Goal: Information Seeking & Learning: Find specific fact

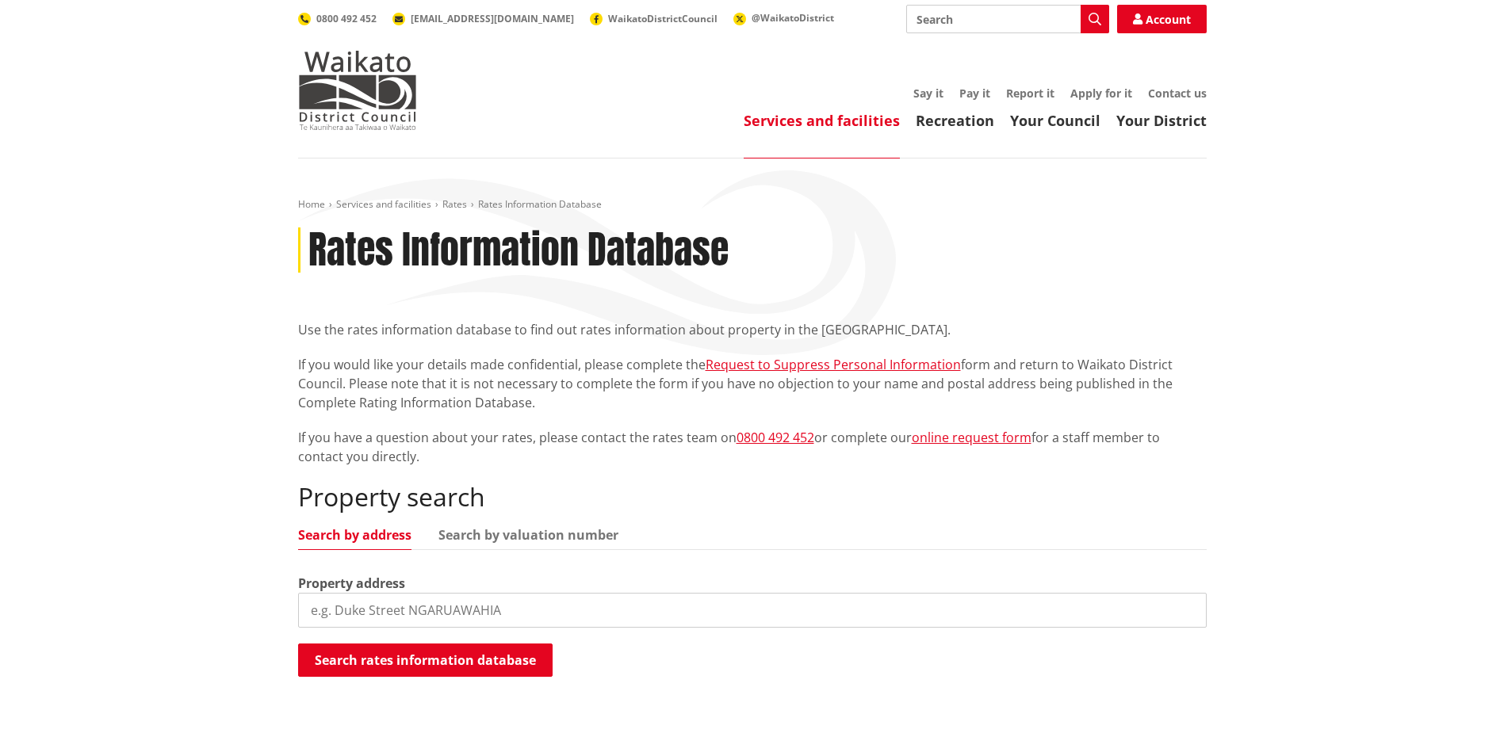
click at [420, 603] on input "search" at bounding box center [752, 610] width 908 height 35
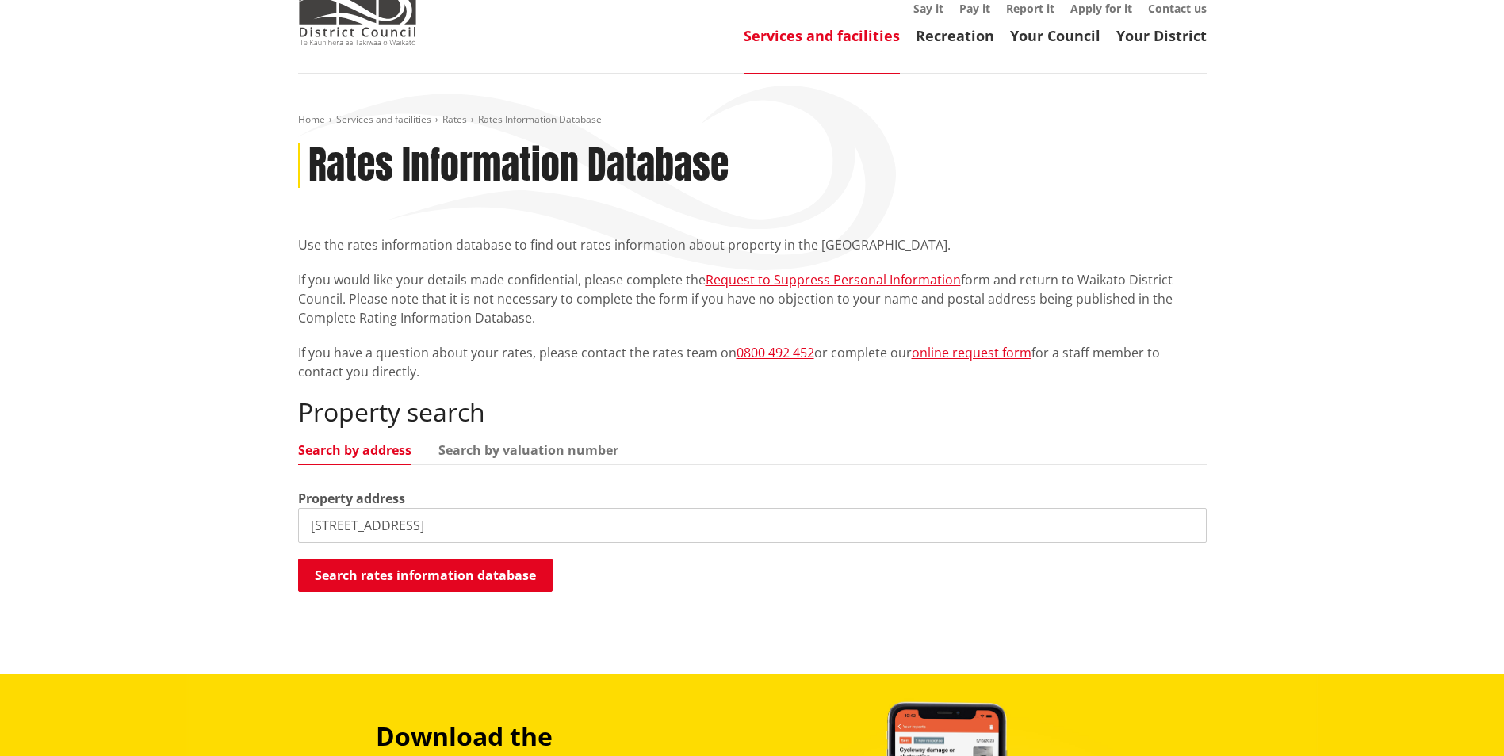
scroll to position [396, 0]
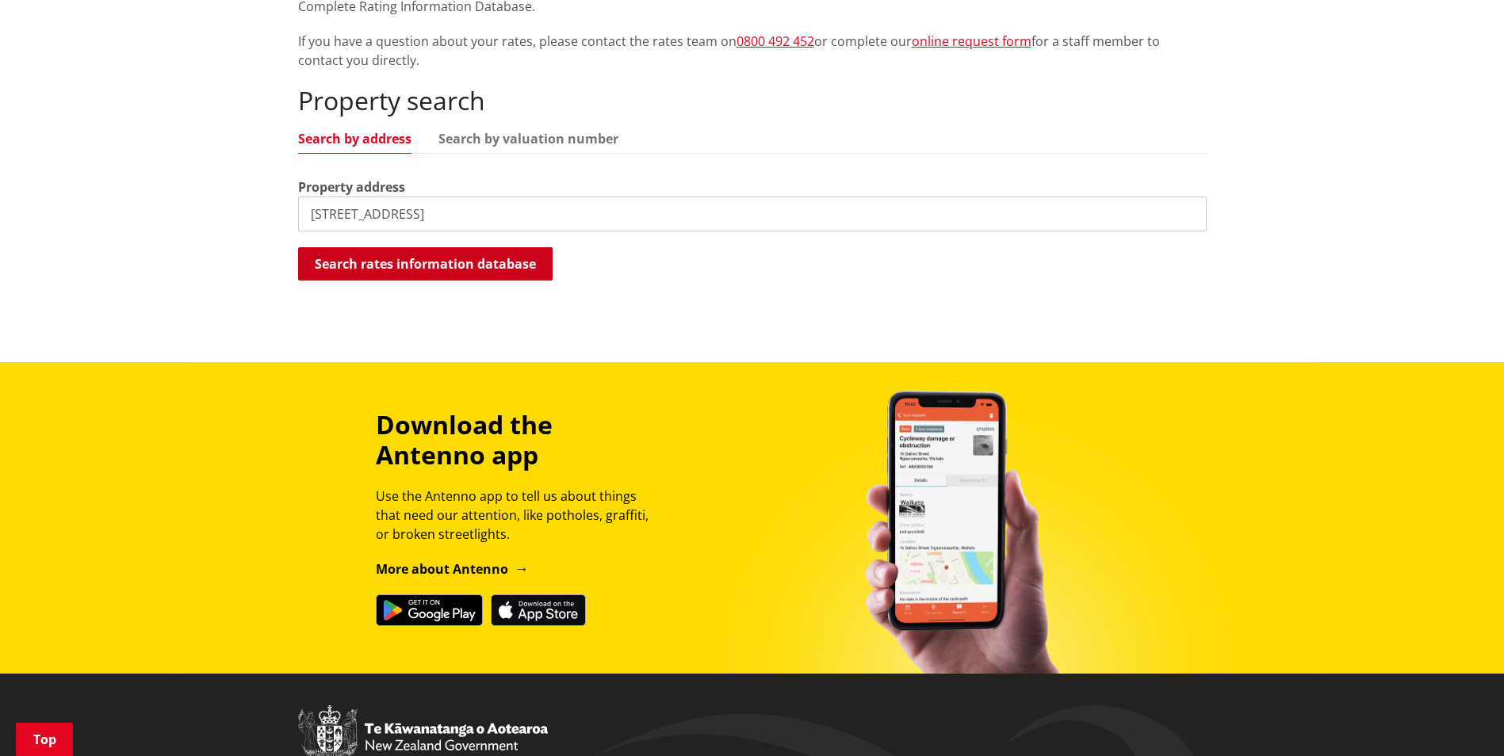
type input "[STREET_ADDRESS]"
click at [464, 270] on button "Search rates information database" at bounding box center [425, 263] width 254 height 33
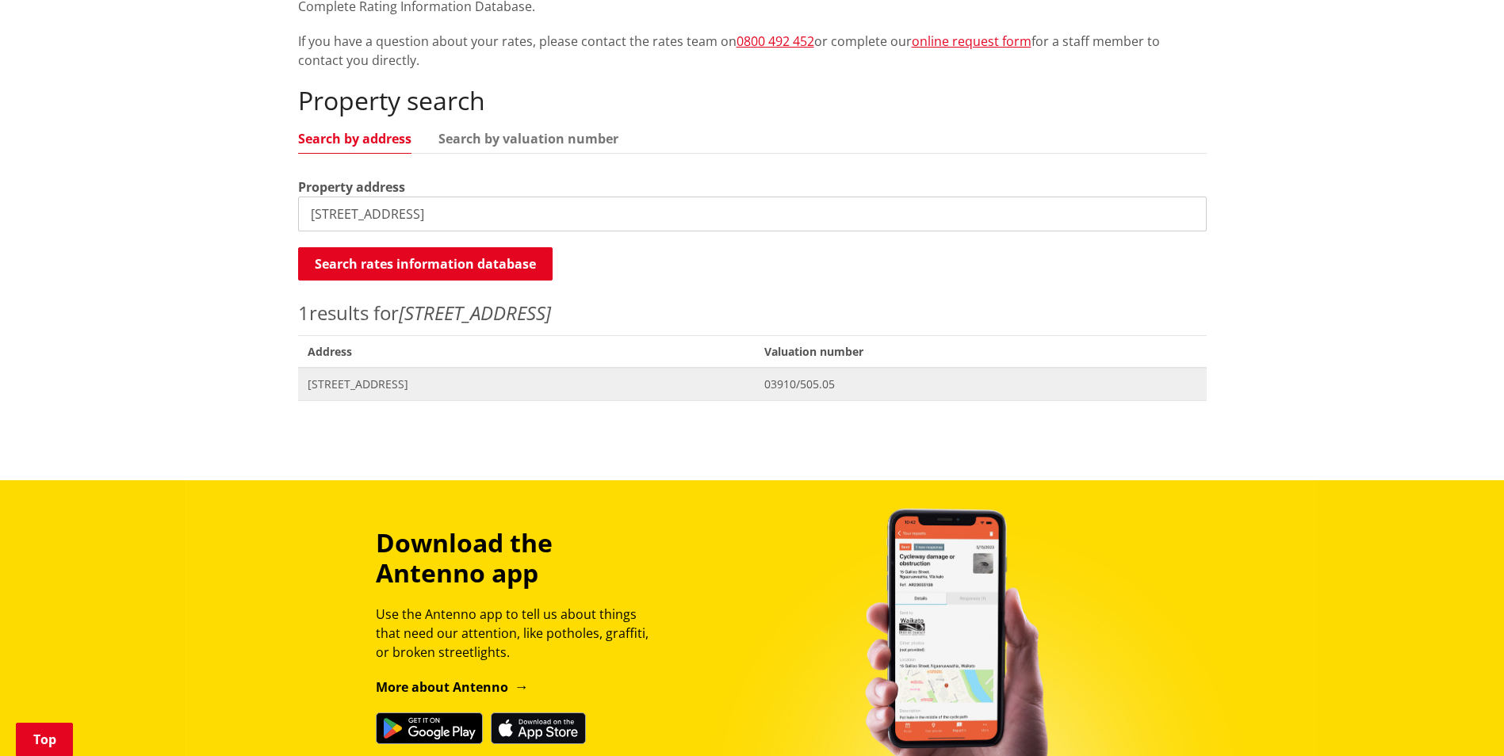
click at [426, 394] on span "Address [STREET_ADDRESS]" at bounding box center [526, 384] width 457 height 32
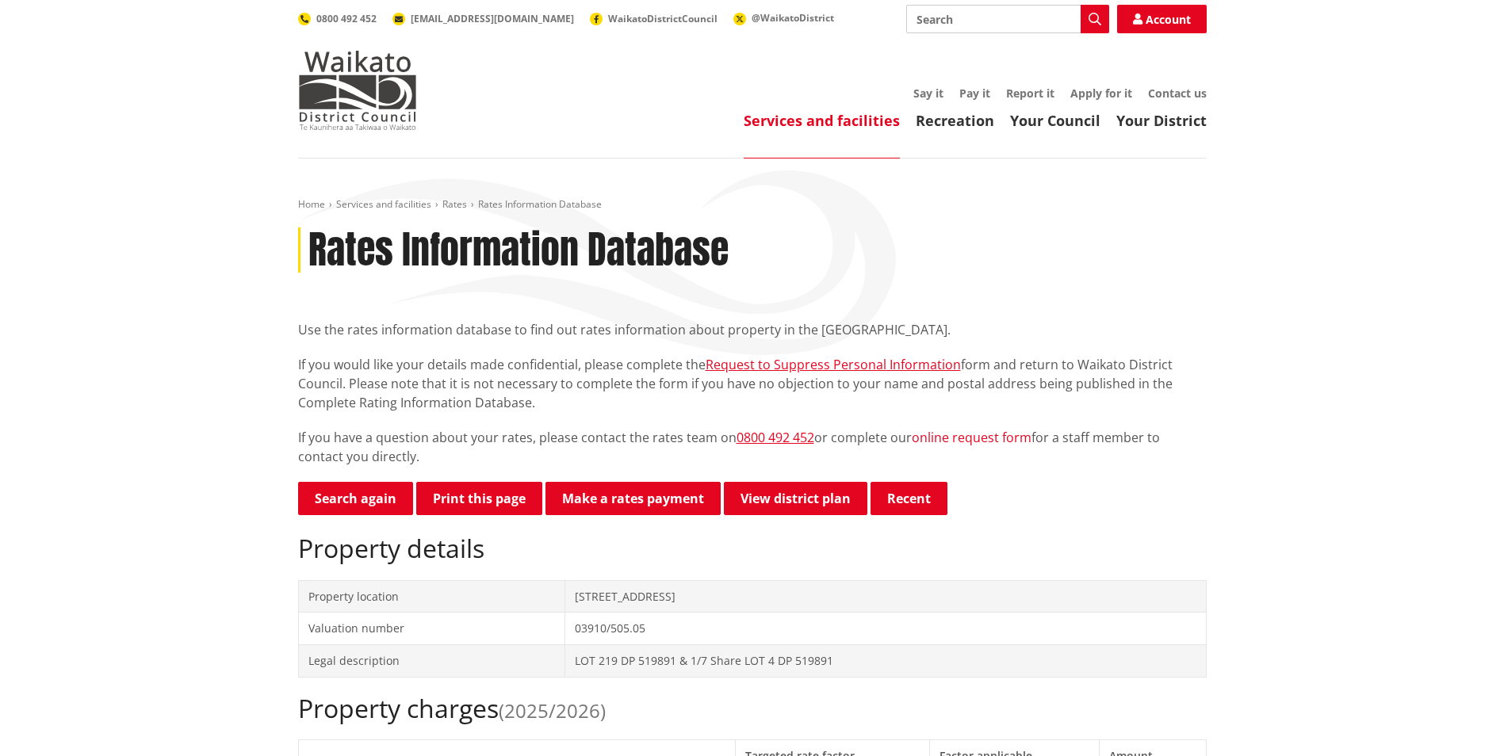
click at [967, 439] on link "online request form" at bounding box center [971, 437] width 120 height 17
